Goal: Task Accomplishment & Management: Manage account settings

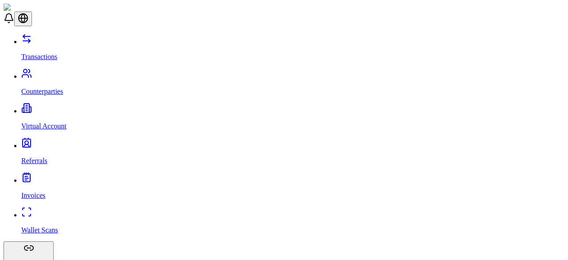
click at [52, 87] on p "Counterparties" at bounding box center [292, 91] width 543 height 8
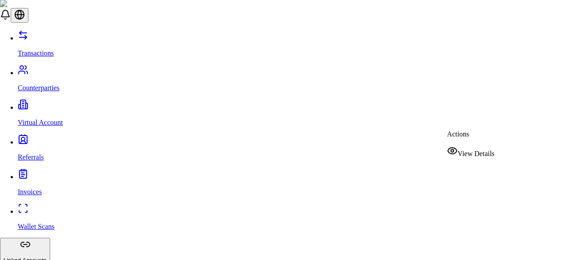
click at [480, 150] on span "View Details" at bounding box center [476, 154] width 37 height 8
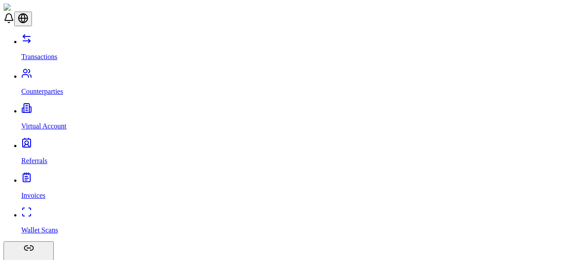
scroll to position [174, 0]
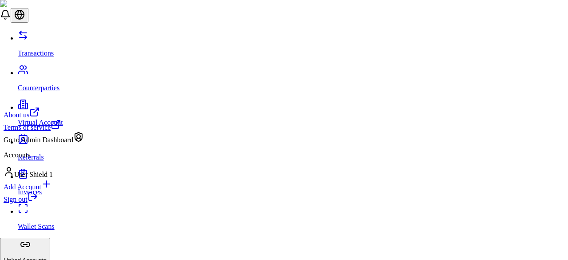
click at [76, 144] on div "Go to Admin Dashboard" at bounding box center [44, 137] width 80 height 12
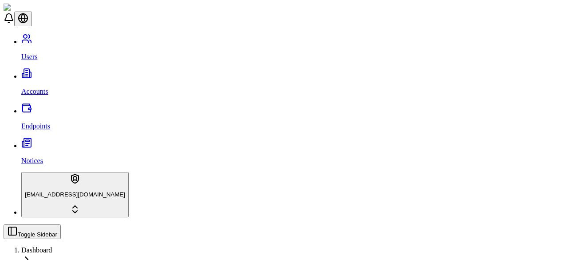
click at [72, 72] on link "Accounts" at bounding box center [292, 83] width 543 height 23
type input "*******"
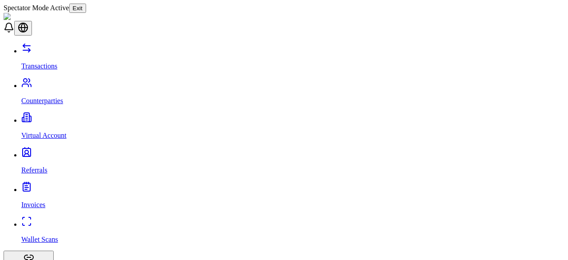
click at [70, 82] on link "Counterparties" at bounding box center [292, 93] width 543 height 23
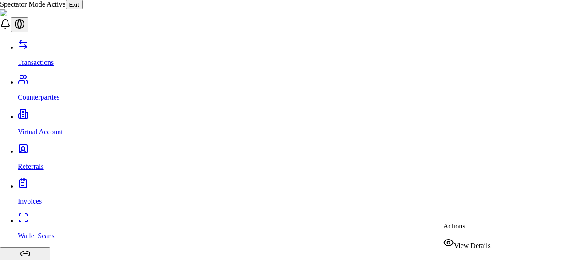
click at [479, 237] on div "View Details" at bounding box center [468, 243] width 48 height 12
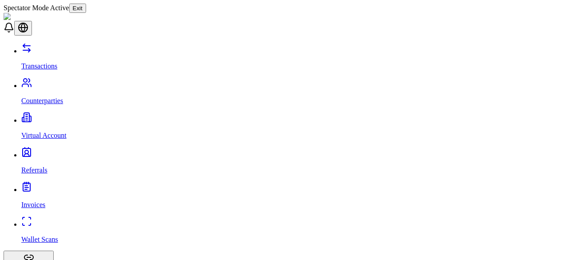
scroll to position [83, 0]
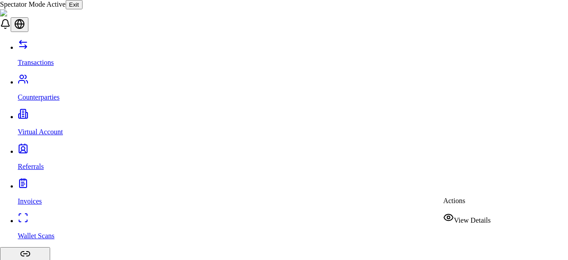
click at [482, 212] on div "View Details" at bounding box center [468, 218] width 48 height 12
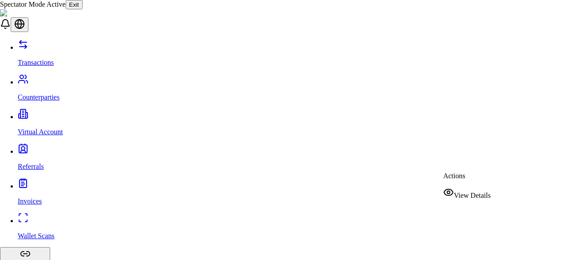
click at [482, 191] on span "View Details" at bounding box center [472, 195] width 37 height 8
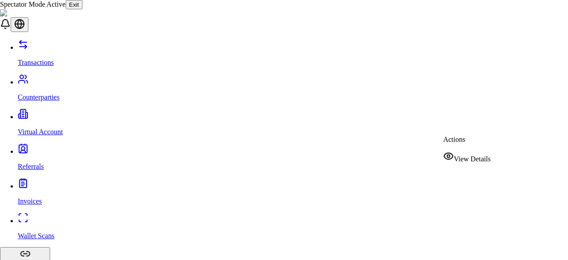
click at [483, 155] on span "View Details" at bounding box center [472, 159] width 37 height 8
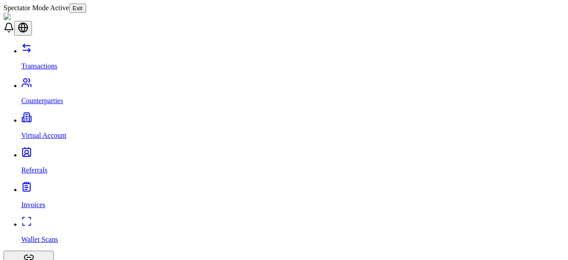
scroll to position [4, 0]
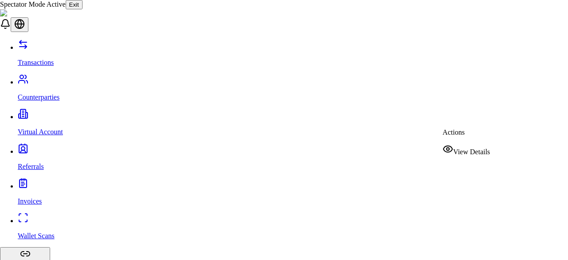
click at [487, 148] on span "View Details" at bounding box center [471, 152] width 37 height 8
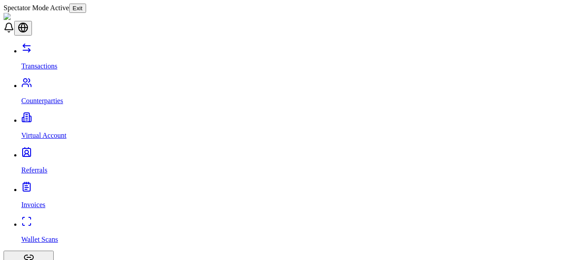
scroll to position [91, 0]
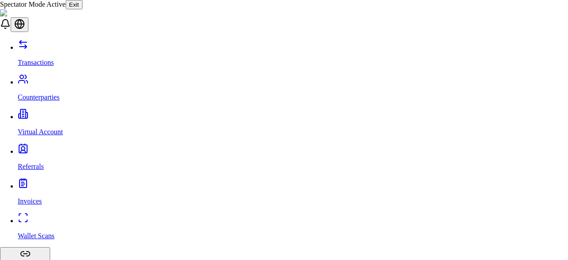
scroll to position [68, 0]
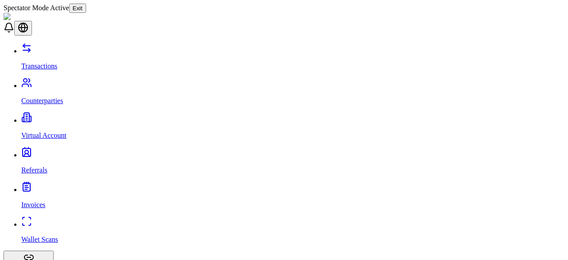
drag, startPoint x: 318, startPoint y: 6, endPoint x: 216, endPoint y: 37, distance: 106.3
click at [86, 4] on button "Exit" at bounding box center [77, 8] width 17 height 9
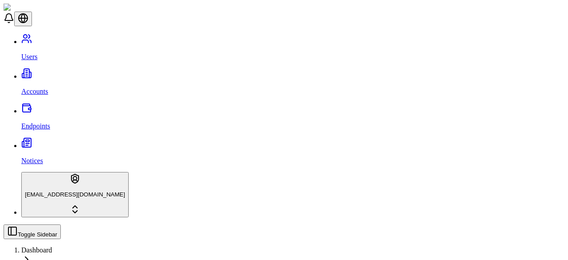
click at [56, 72] on link "Accounts" at bounding box center [292, 83] width 543 height 23
type input "*******"
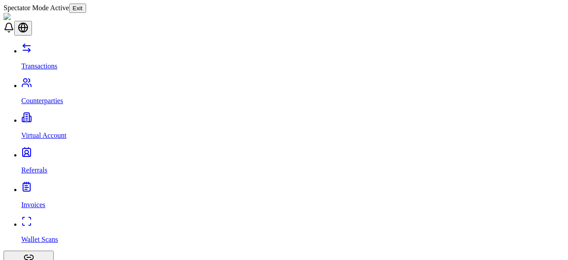
click at [52, 151] on link "Referrals" at bounding box center [292, 162] width 543 height 23
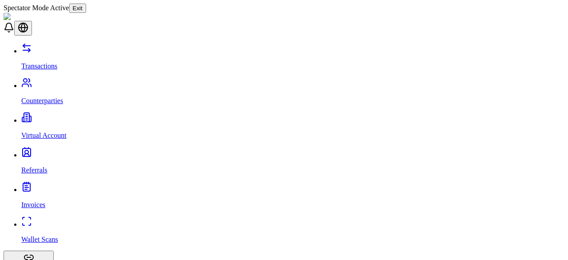
click at [86, 8] on button "Exit" at bounding box center [77, 8] width 17 height 9
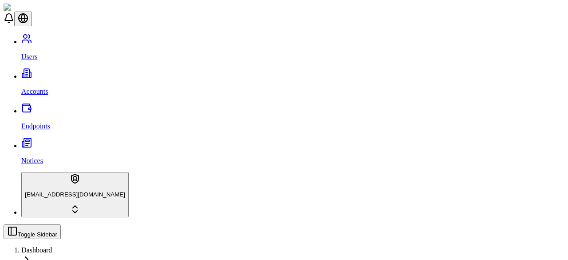
scroll to position [111, 0]
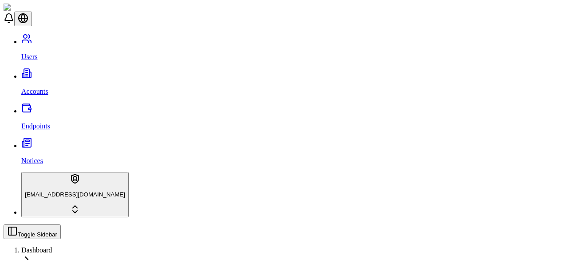
type input "*****"
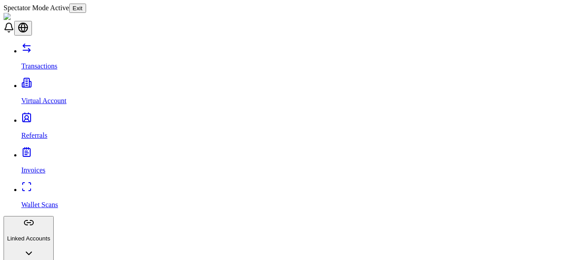
click at [58, 116] on link "Referrals" at bounding box center [292, 127] width 543 height 23
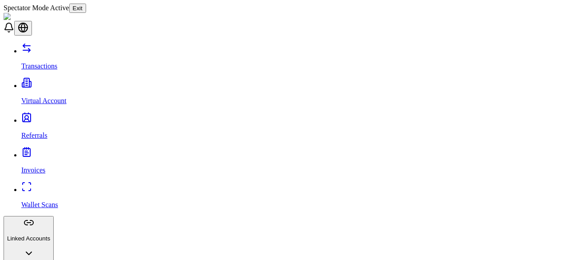
scroll to position [333, 0]
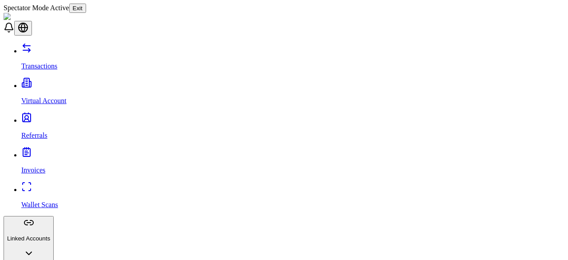
copy p "37.023"
